Goal: Check status: Check status

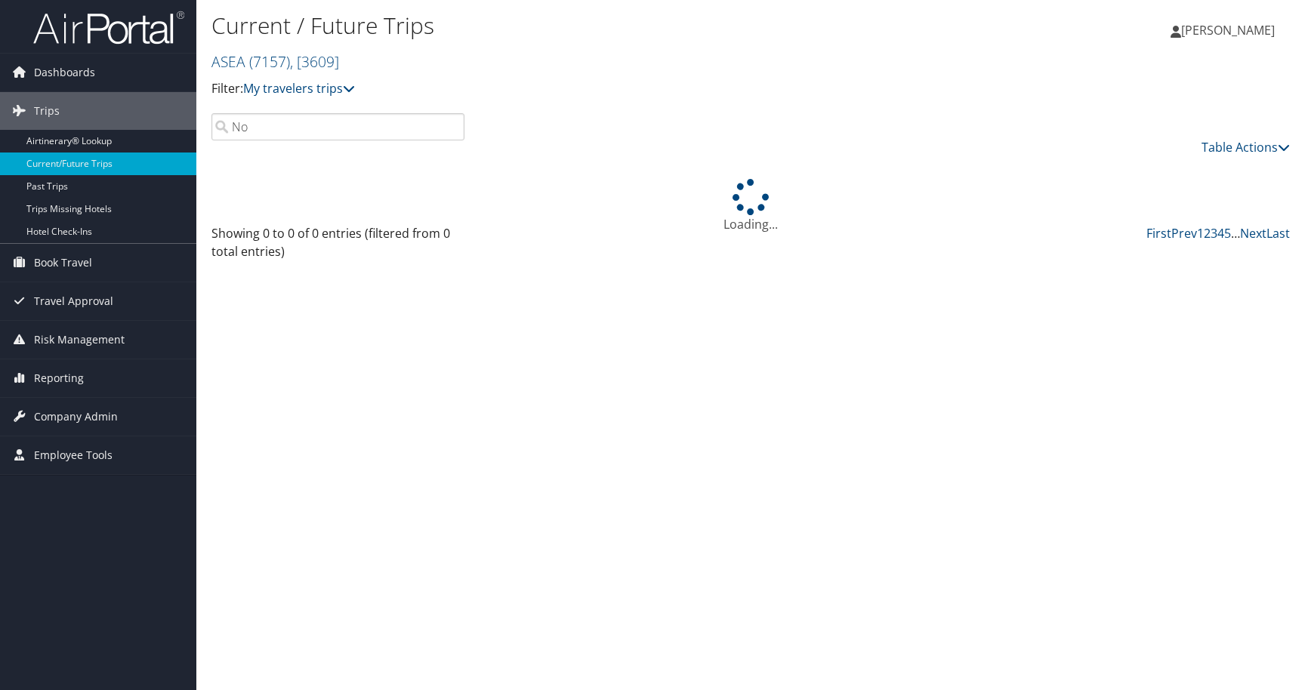
type input "N"
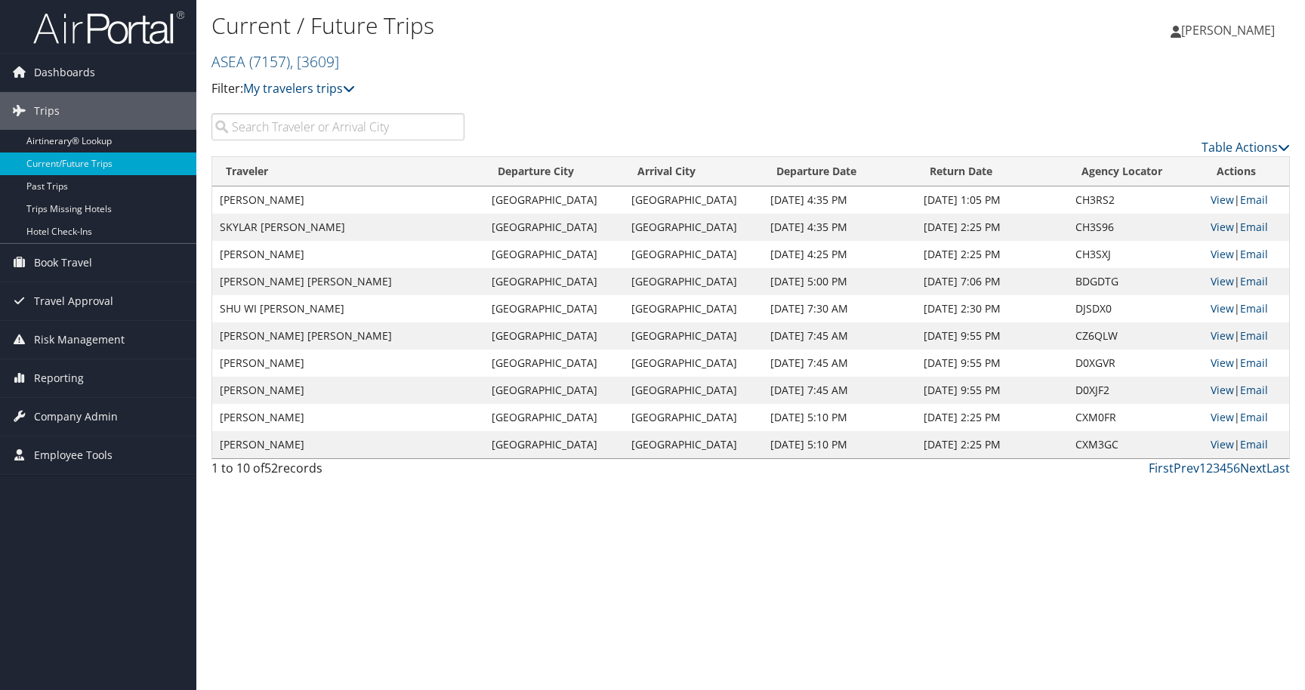
click at [1256, 467] on link "Next" at bounding box center [1253, 468] width 26 height 17
click at [1217, 200] on link "View" at bounding box center [1221, 200] width 23 height 14
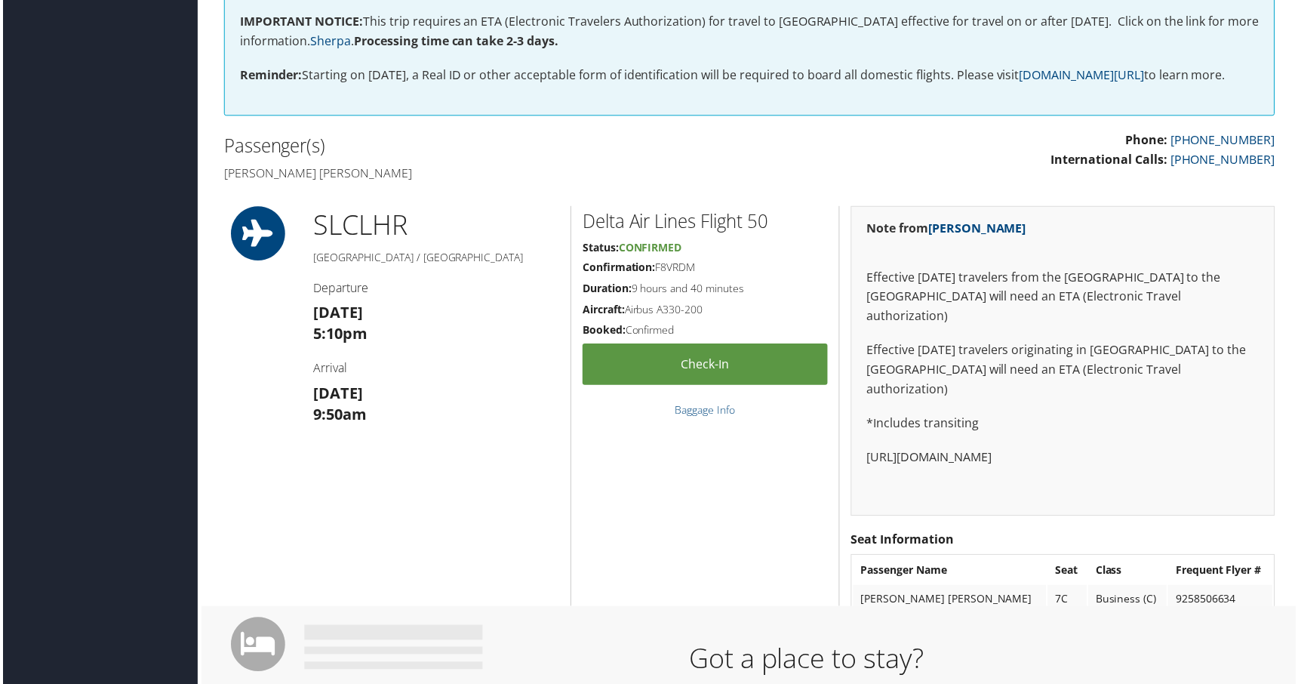
scroll to position [373, 2]
